Goal: Information Seeking & Learning: Learn about a topic

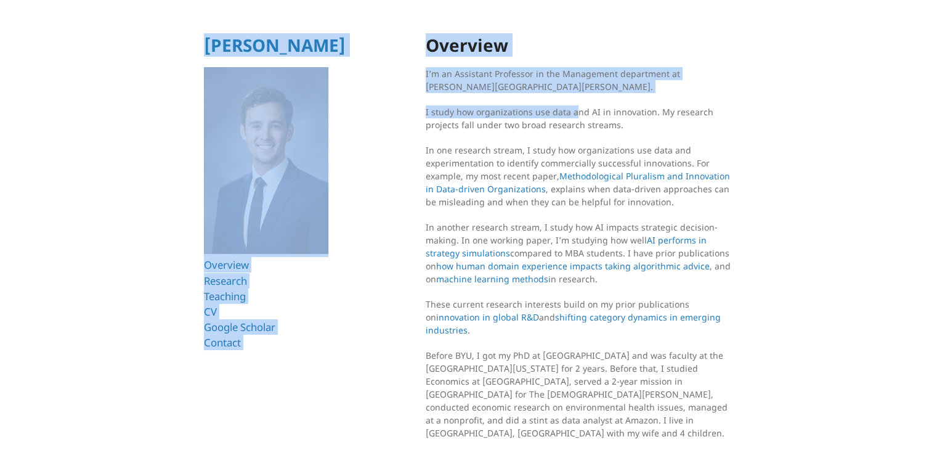
drag, startPoint x: 423, startPoint y: 107, endPoint x: 572, endPoint y: 110, distance: 149.2
click at [572, 110] on html "[PERSON_NAME] Overview Research Teaching CV Google Scholar Contact Overview I’m…" at bounding box center [468, 260] width 937 height 521
click at [563, 115] on p "I study how organizations use data and AI in innovation. My research projects f…" at bounding box center [580, 118] width 308 height 26
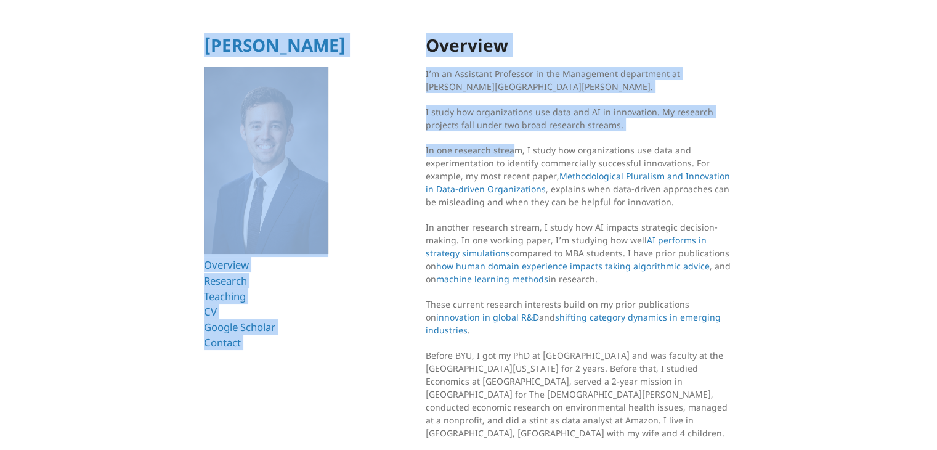
drag, startPoint x: 424, startPoint y: 110, endPoint x: 510, endPoint y: 132, distance: 88.5
click at [510, 132] on html "[PERSON_NAME] Overview Research Teaching CV Google Scholar Contact Overview I’m…" at bounding box center [468, 260] width 937 height 521
click at [510, 134] on section "Overview I’m an Assistant Professor in the Management department at [PERSON_NAM…" at bounding box center [580, 278] width 308 height 485
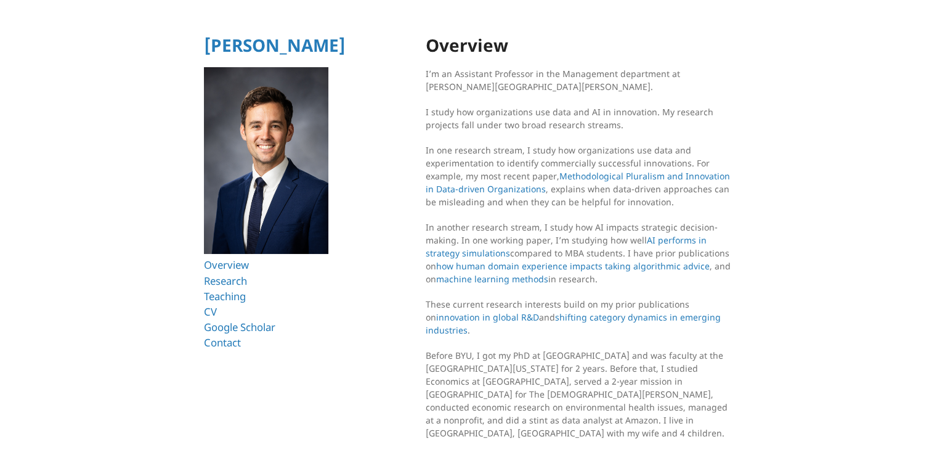
drag, startPoint x: 431, startPoint y: 111, endPoint x: 612, endPoint y: 284, distance: 250.2
click at [612, 284] on section "Overview I’m an Assistant Professor in the Management department at [PERSON_NAM…" at bounding box center [580, 278] width 308 height 485
copy section "study how organizations use data and AI in innovation. My research projects fal…"
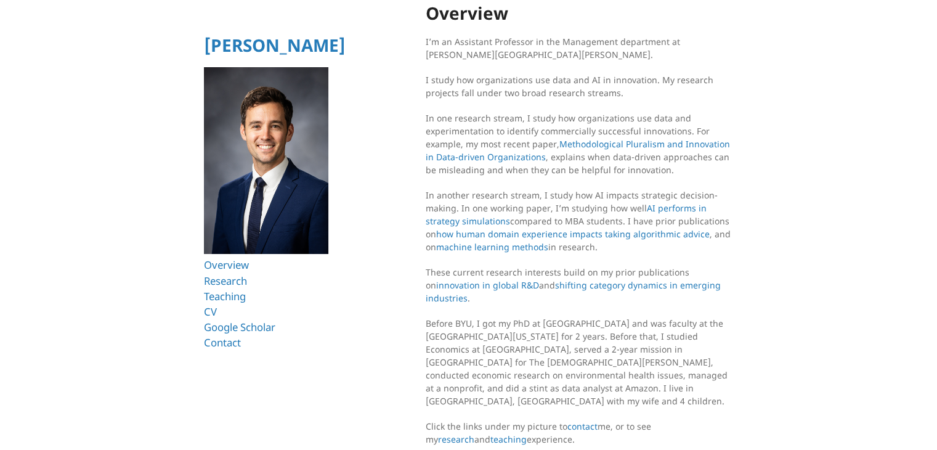
scroll to position [58, 0]
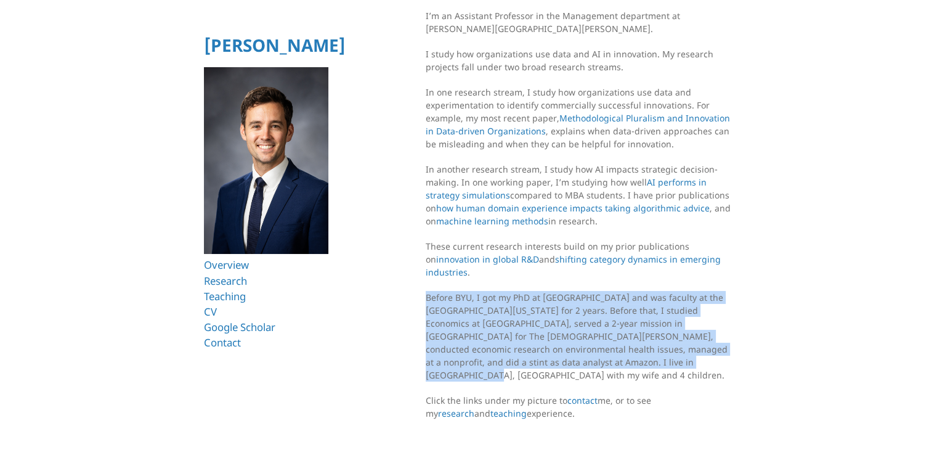
drag, startPoint x: 553, startPoint y: 363, endPoint x: 427, endPoint y: 296, distance: 142.2
click at [427, 296] on p "Before BYU, I got my PhD at [GEOGRAPHIC_DATA] and was faculty at the [GEOGRAPHI…" at bounding box center [580, 336] width 308 height 91
copy p "Before BYU, I got my PhD at [GEOGRAPHIC_DATA] and was faculty at the [GEOGRAPHI…"
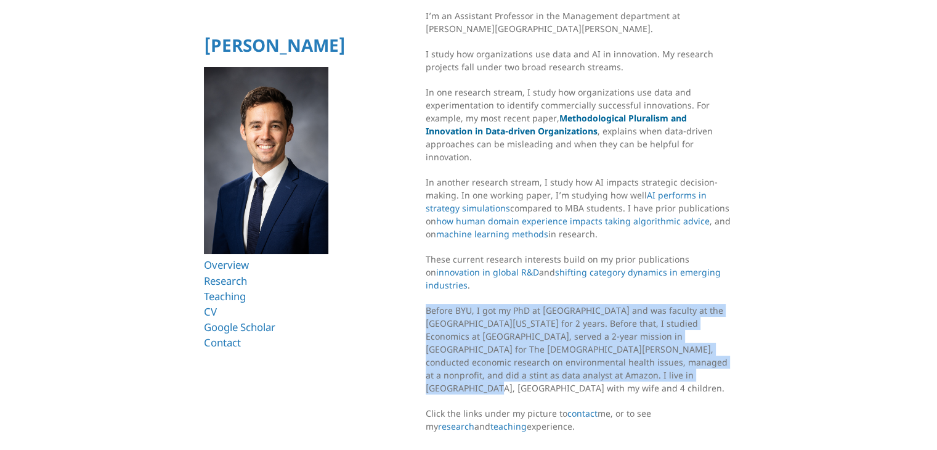
scroll to position [0, 0]
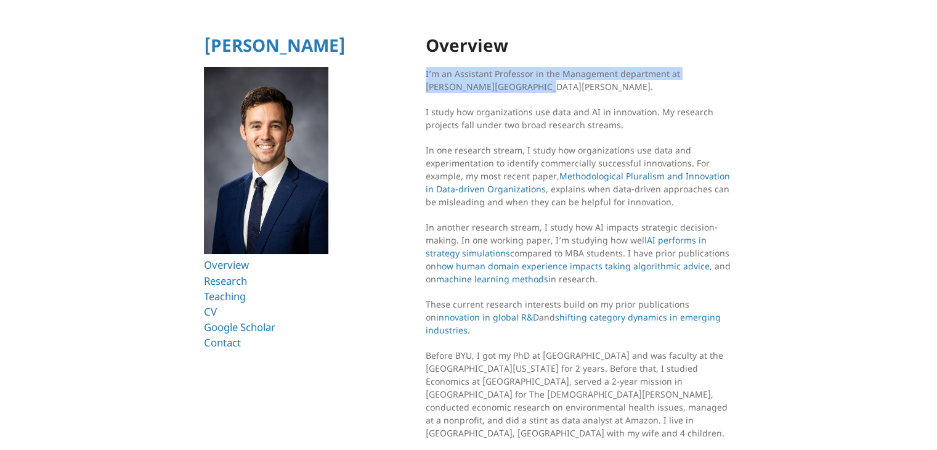
drag, startPoint x: 505, startPoint y: 89, endPoint x: 426, endPoint y: 75, distance: 79.5
click at [426, 75] on p "I’m an Assistant Professor in the Management department at [PERSON_NAME][GEOGRA…" at bounding box center [580, 80] width 308 height 26
copy p "I’m an Assistant Professor in the Management department at [PERSON_NAME][GEOGRA…"
